Goal: Task Accomplishment & Management: Use online tool/utility

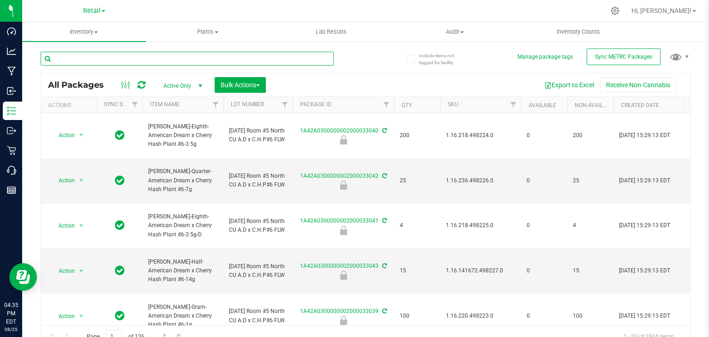
click at [240, 64] on input "text" at bounding box center [187, 59] width 293 height 14
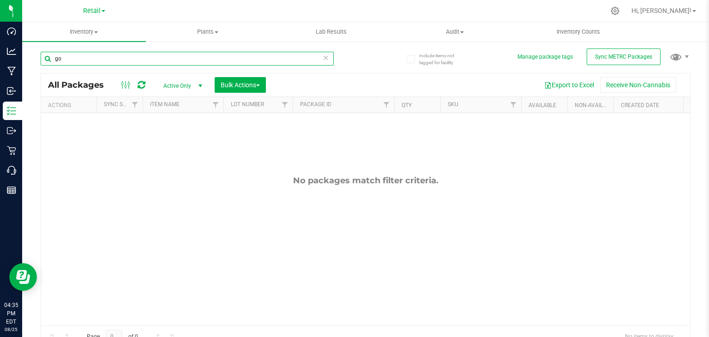
type input "g"
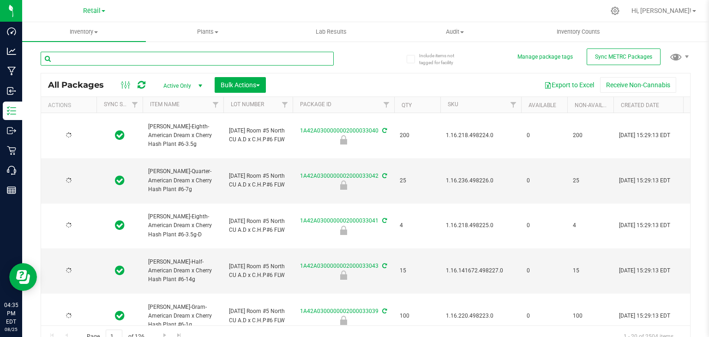
type input "2025-08-13"
